Goal: Task Accomplishment & Management: Use online tool/utility

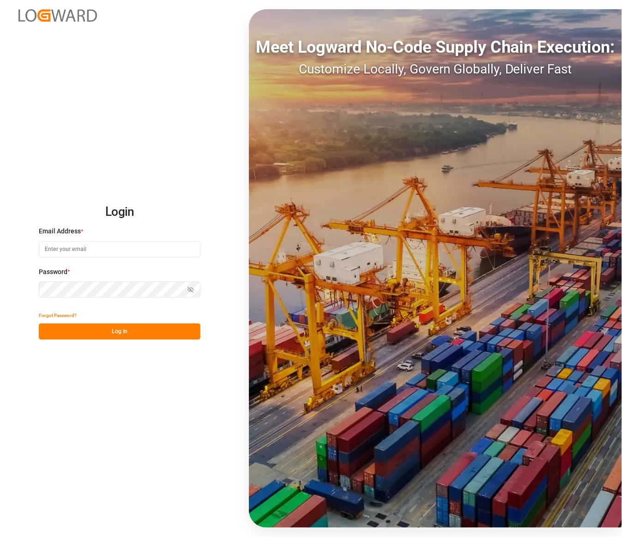
type input "[PERSON_NAME][EMAIL_ADDRESS][PERSON_NAME][DOMAIN_NAME]"
click at [116, 323] on button "Log In" at bounding box center [120, 331] width 162 height 16
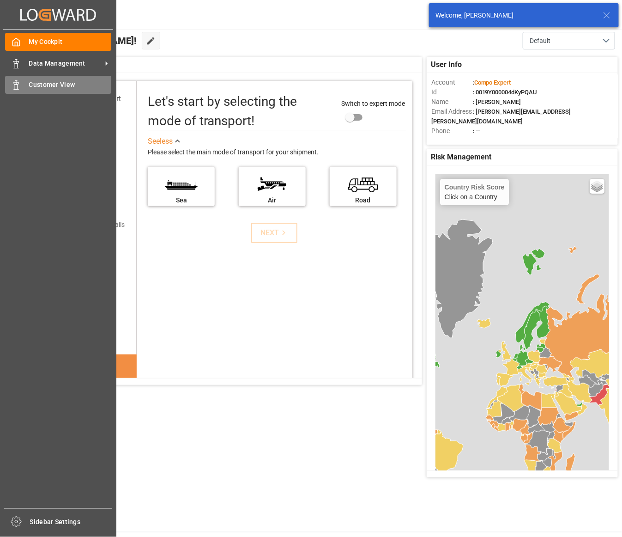
click at [17, 82] on icon at bounding box center [16, 84] width 9 height 9
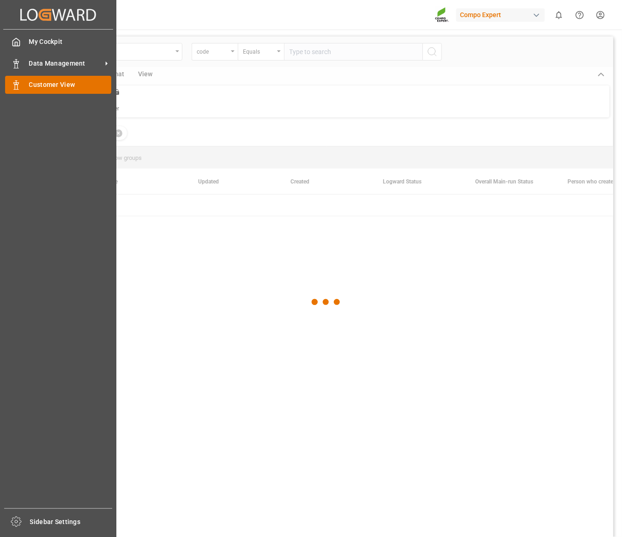
click at [43, 86] on span "Customer View" at bounding box center [70, 85] width 83 height 10
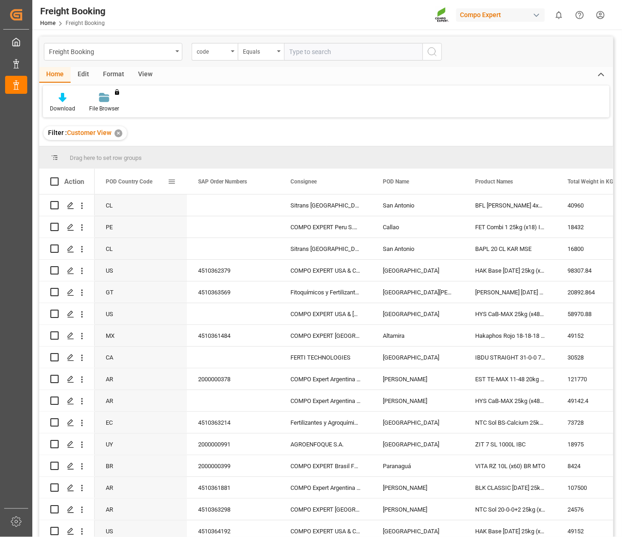
click at [171, 179] on span at bounding box center [172, 181] width 8 height 8
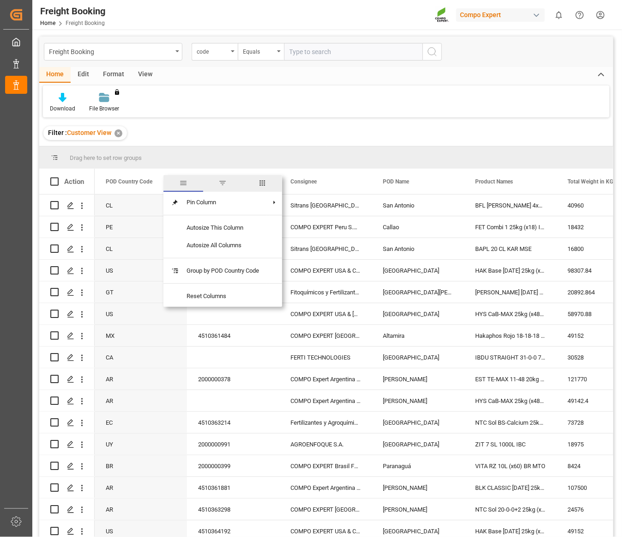
click at [223, 181] on span "filter" at bounding box center [223, 183] width 8 height 8
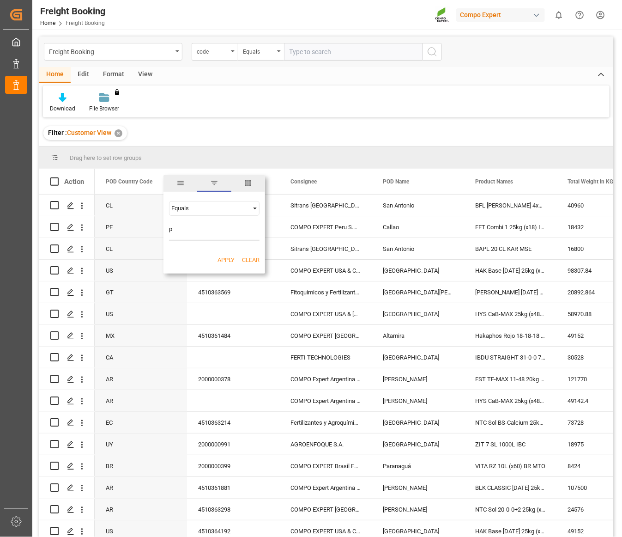
type input "pe"
click at [227, 256] on button "Apply" at bounding box center [226, 260] width 17 height 9
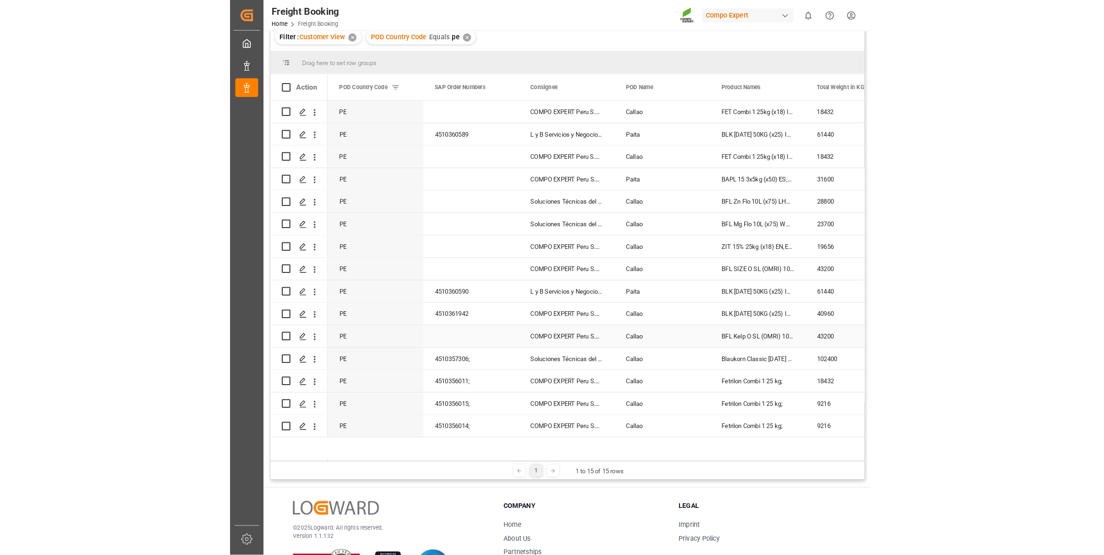
scroll to position [116, 0]
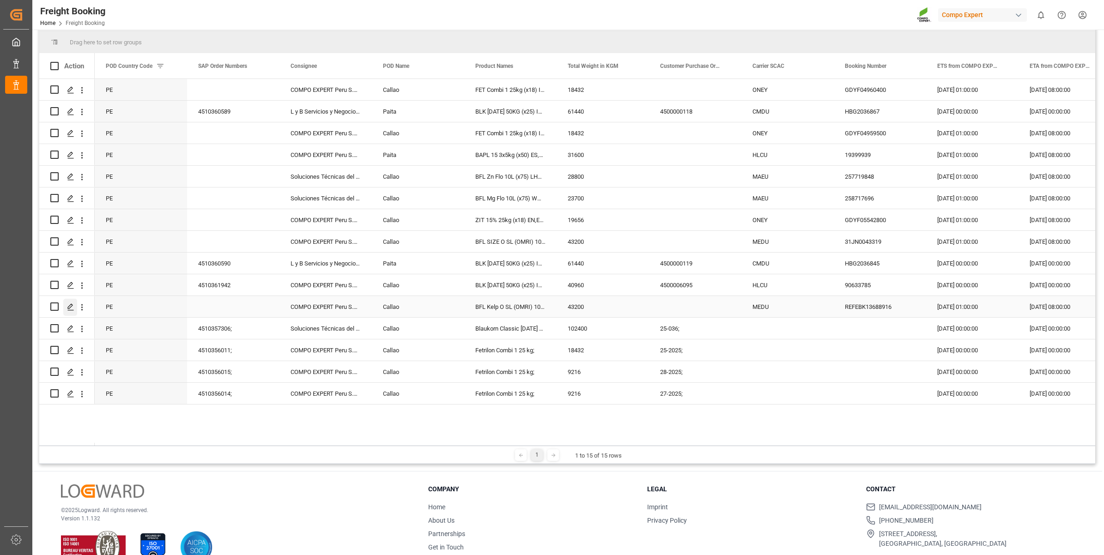
click at [71, 308] on icon "Press SPACE to select this row." at bounding box center [70, 307] width 7 height 7
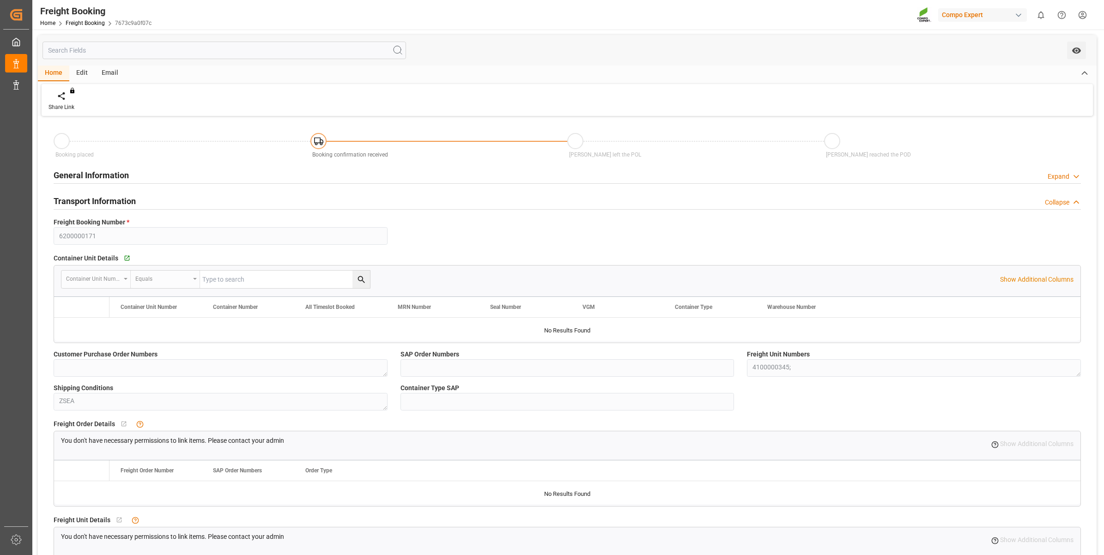
type input "MSC"
type input "Mediterranean Shipping Company"
type input "9785469"
type input "ZACPT"
type input "PECLL"
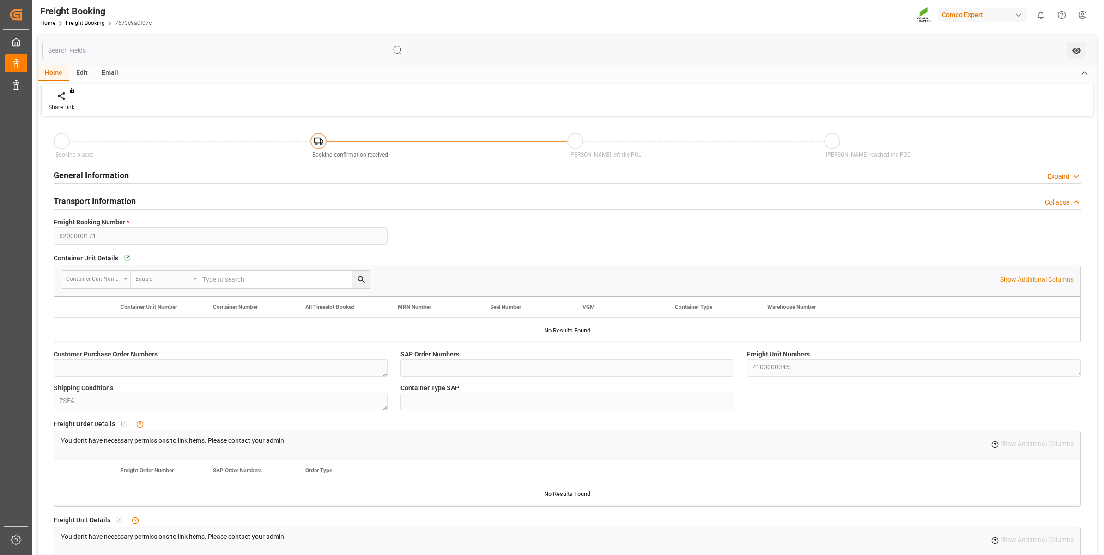
type input "0"
type input "43200"
type input "[DATE] 01:00"
type input "[DATE] 08:00"
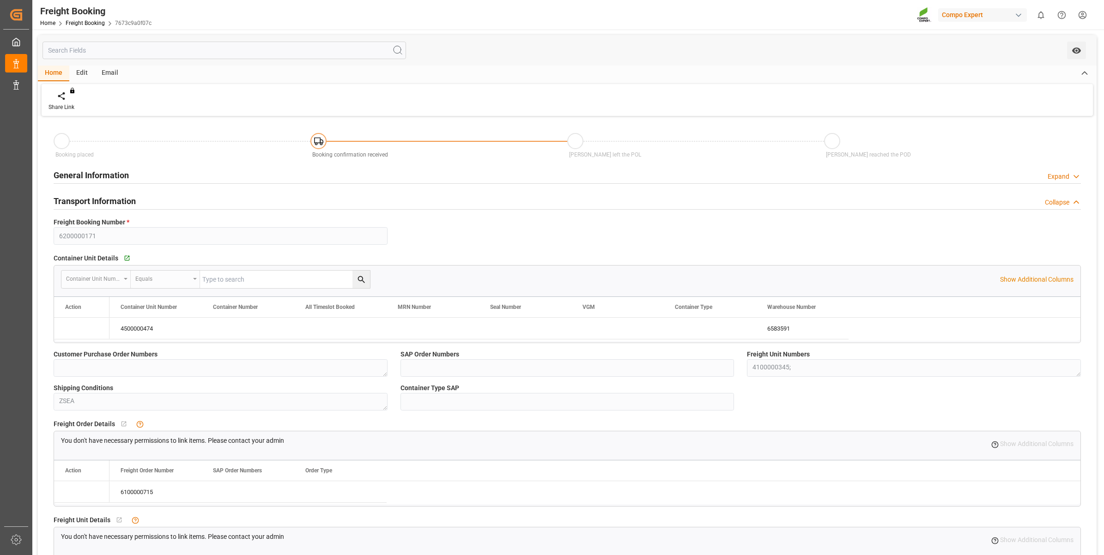
type input "[DATE] 15:25"
type input "[DATE] 14:12"
type input "[DATE] 18:29"
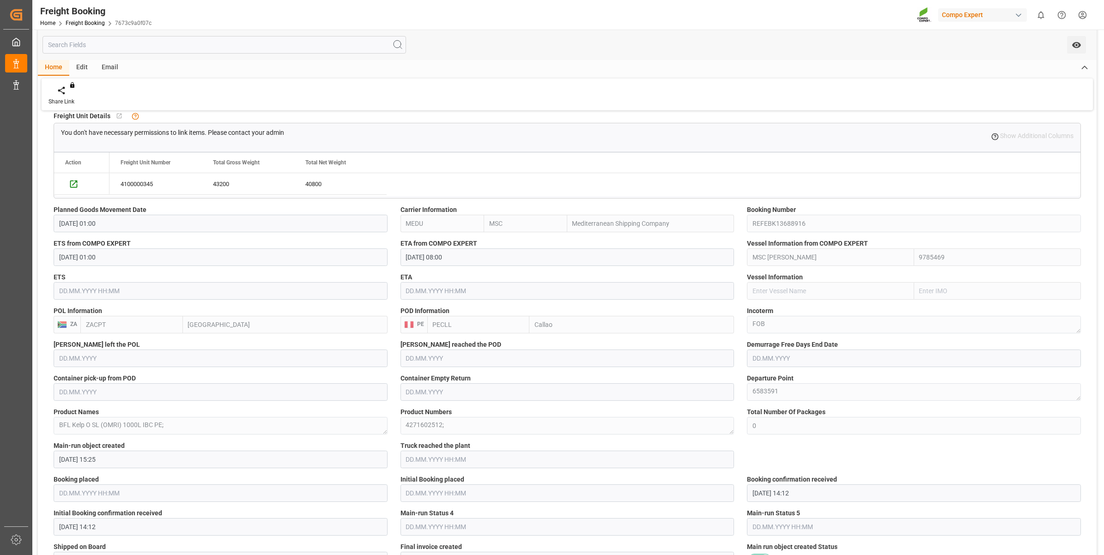
scroll to position [462, 0]
